Goal: Download file/media

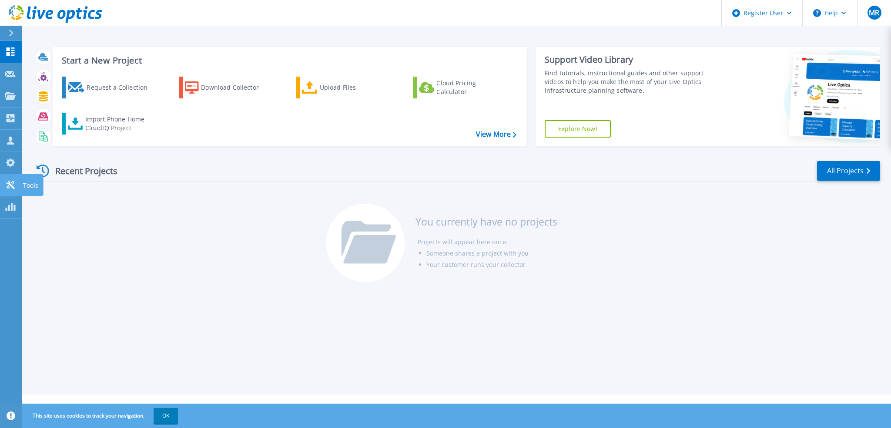
click at [11, 181] on icon at bounding box center [10, 185] width 10 height 8
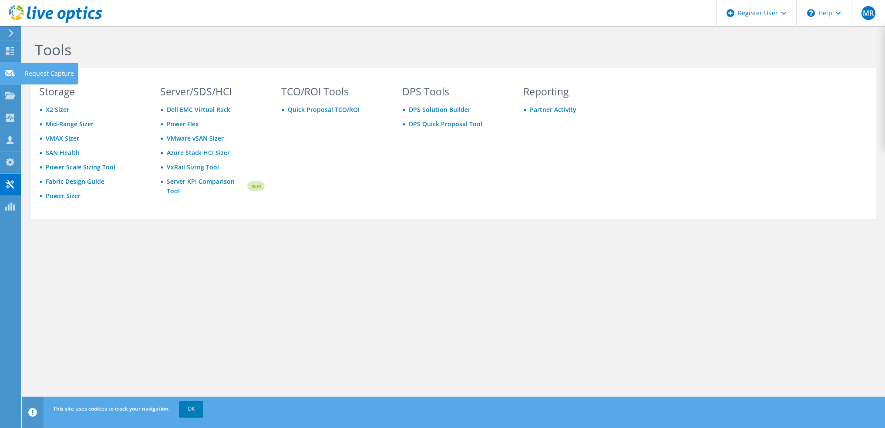
click at [11, 74] on icon at bounding box center [10, 73] width 10 height 8
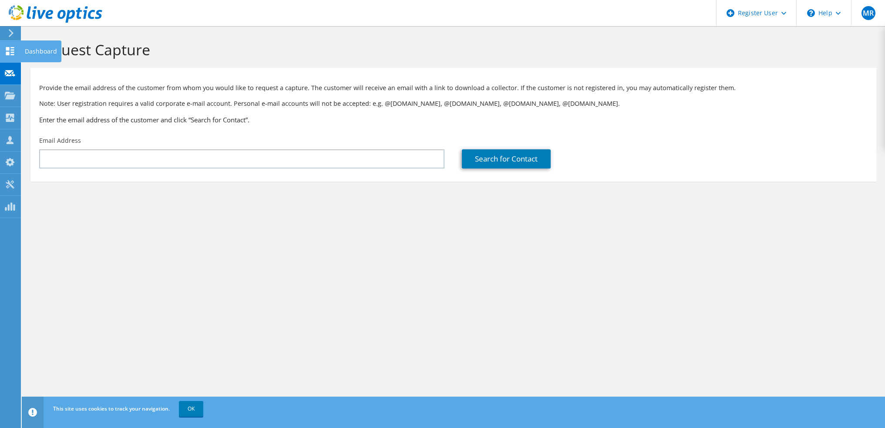
click at [11, 49] on icon at bounding box center [10, 51] width 10 height 8
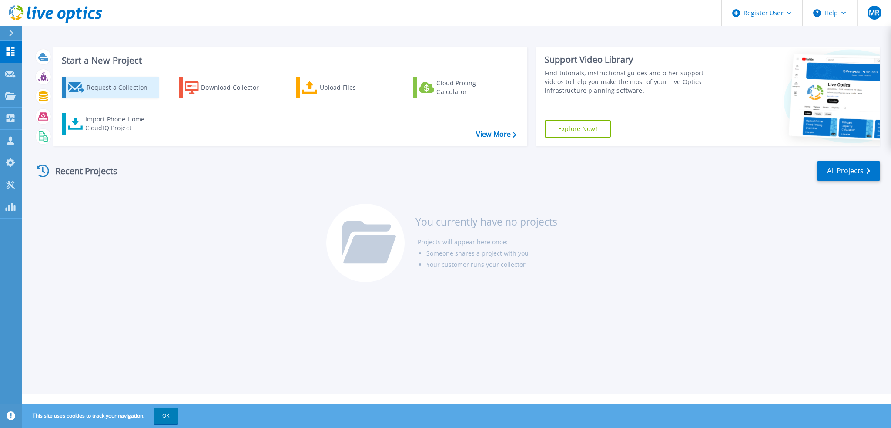
click at [127, 87] on div "Request a Collection" at bounding box center [122, 87] width 70 height 17
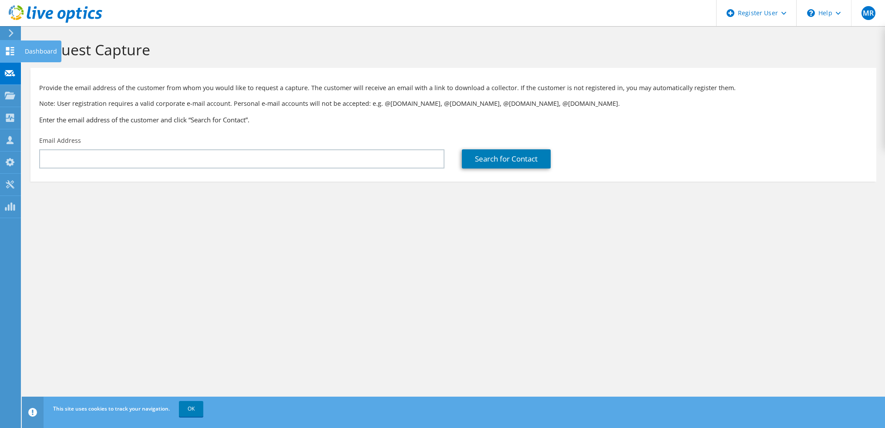
click at [8, 50] on icon at bounding box center [10, 51] width 10 height 8
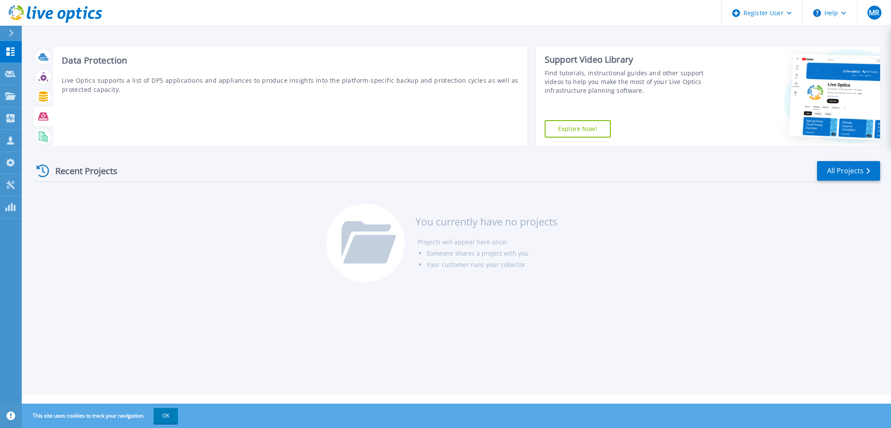
click at [42, 117] on icon at bounding box center [43, 116] width 10 height 10
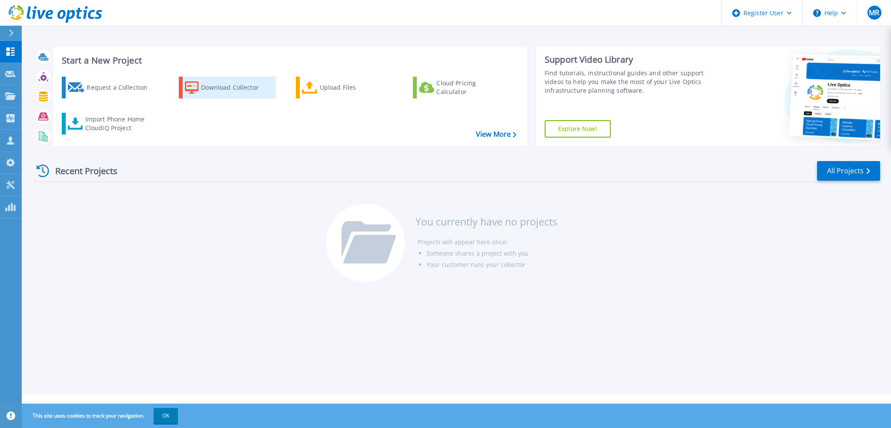
click at [239, 89] on div "Download Collector" at bounding box center [236, 87] width 70 height 17
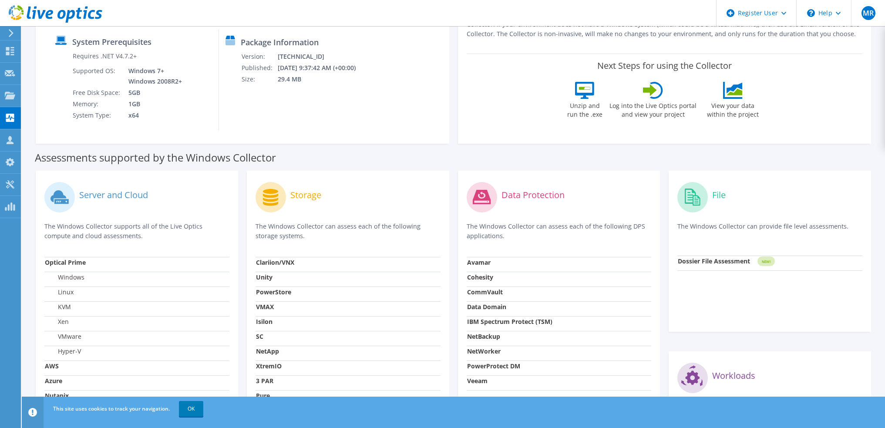
scroll to position [131, 0]
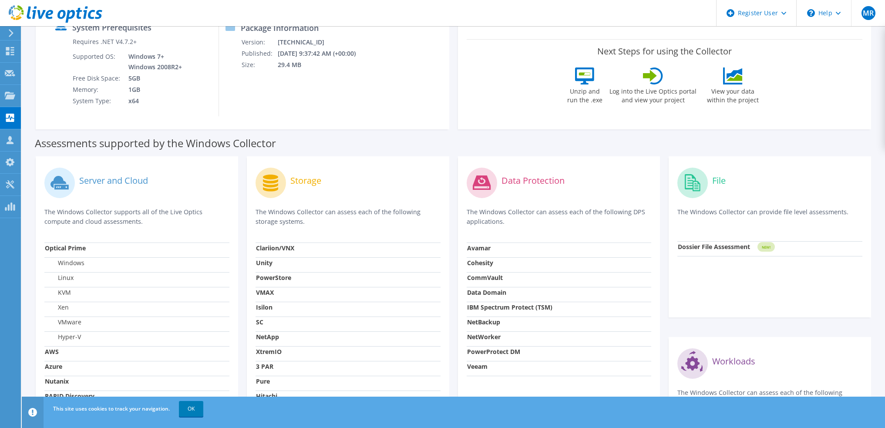
click at [357, 144] on div "Assessments supported by the Windows Collector" at bounding box center [453, 141] width 837 height 22
click at [486, 291] on strong "Data Domain" at bounding box center [486, 292] width 39 height 8
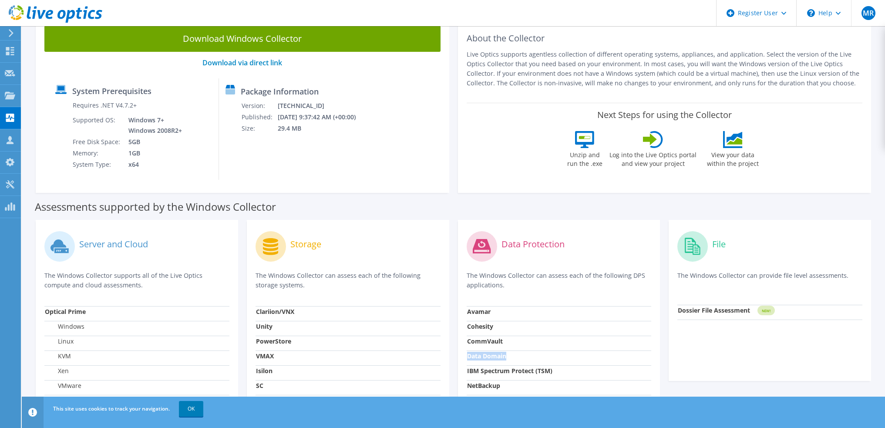
scroll to position [0, 0]
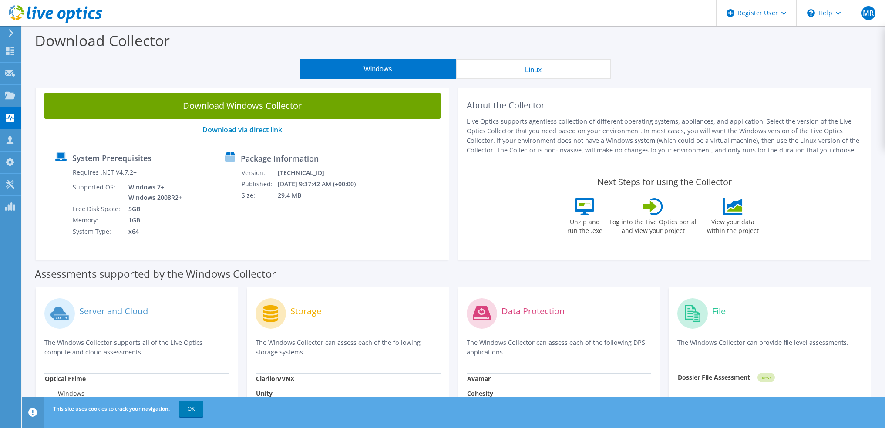
click at [255, 131] on link "Download via direct link" at bounding box center [242, 130] width 80 height 10
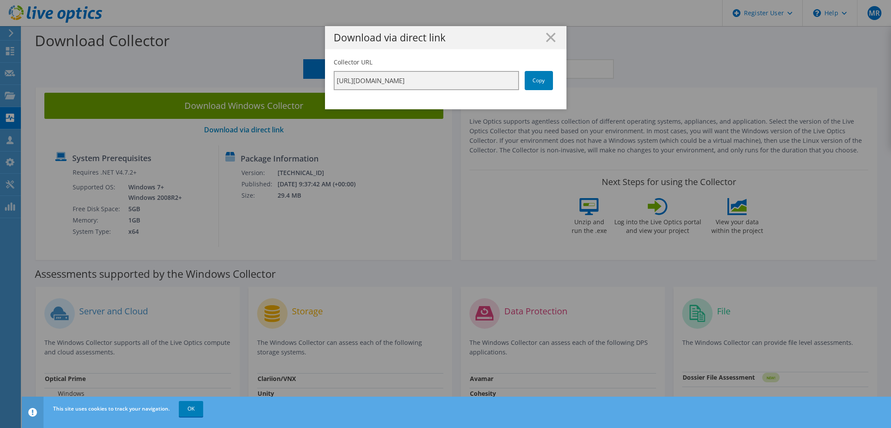
click at [433, 83] on input "https://app.liveoptics.com/collector/direct?request=75261474-fa38-450a-85be-4ca…" at bounding box center [426, 80] width 185 height 19
click at [549, 37] on line at bounding box center [551, 37] width 9 height 9
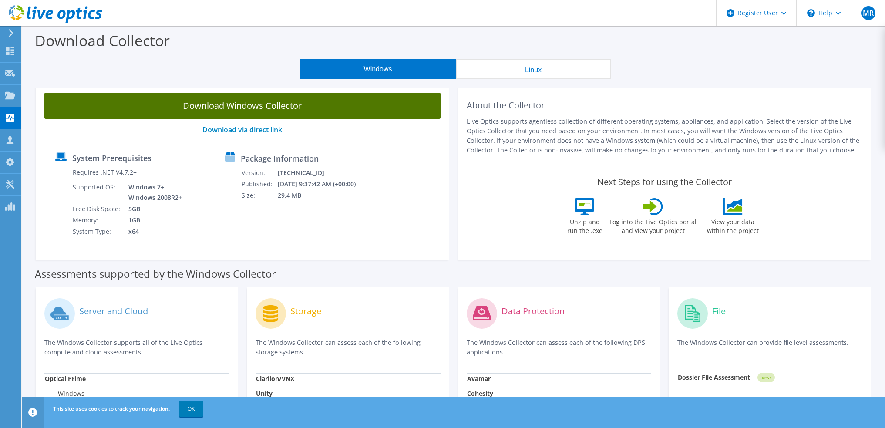
click at [255, 107] on link "Download Windows Collector" at bounding box center [242, 106] width 396 height 26
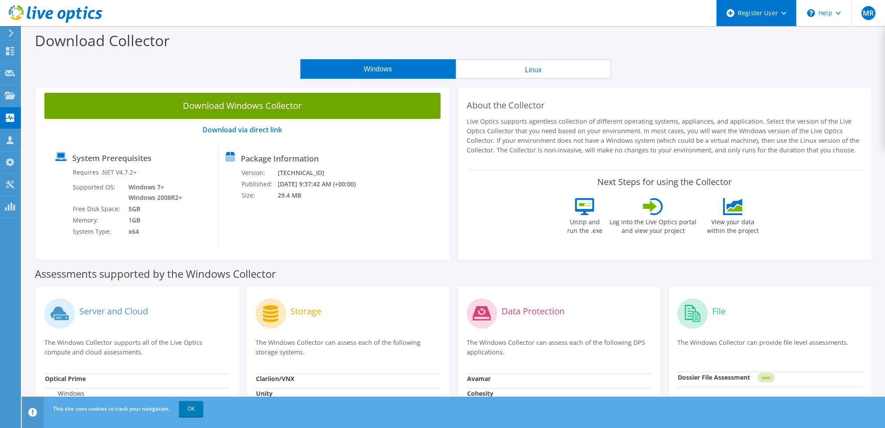
click at [778, 11] on div "Register User" at bounding box center [756, 13] width 80 height 26
click at [635, 30] on div "Download Collector" at bounding box center [453, 42] width 854 height 33
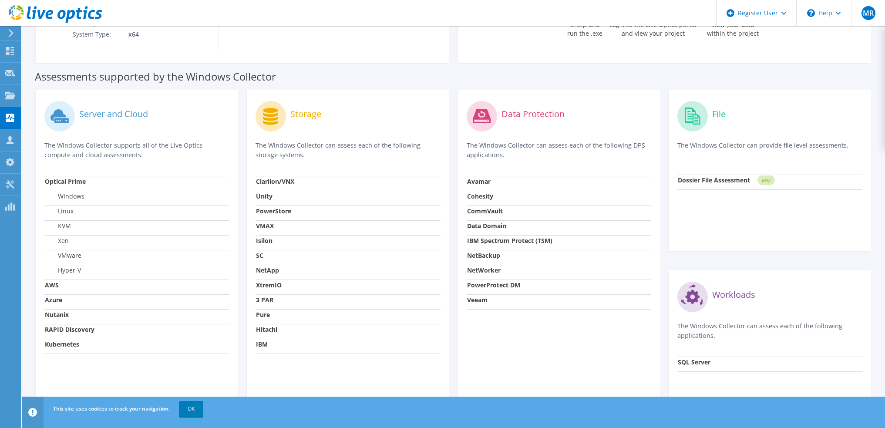
scroll to position [218, 0]
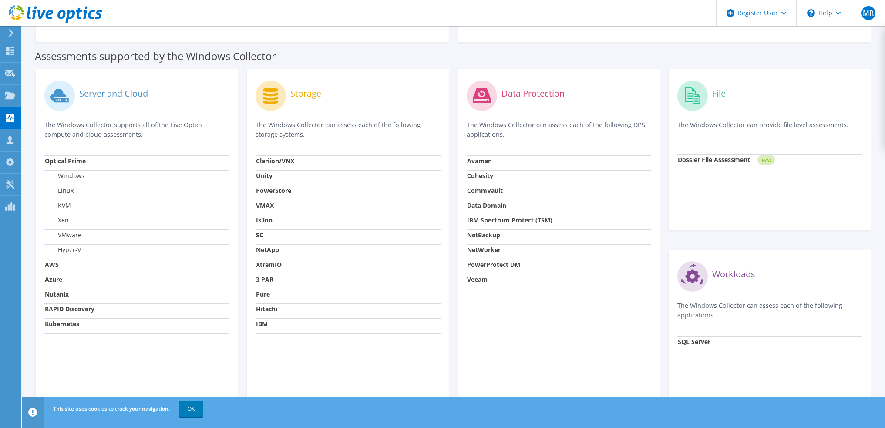
click at [483, 95] on icon at bounding box center [482, 95] width 18 height 14
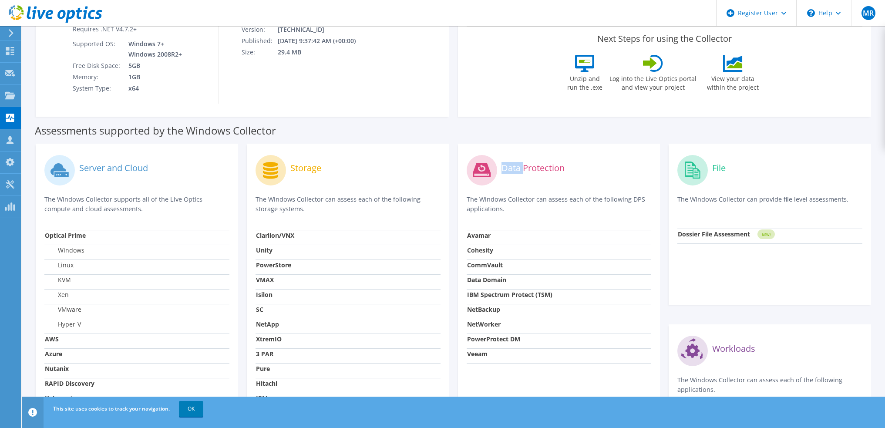
scroll to position [0, 0]
